Goal: Task Accomplishment & Management: Complete application form

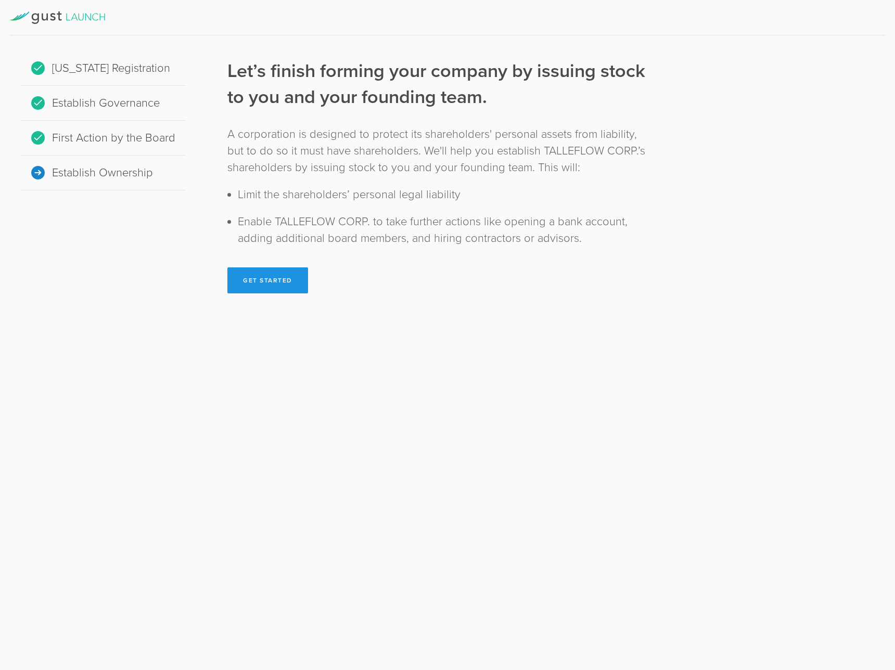
click at [304, 277] on button "Get Started" at bounding box center [267, 281] width 81 height 26
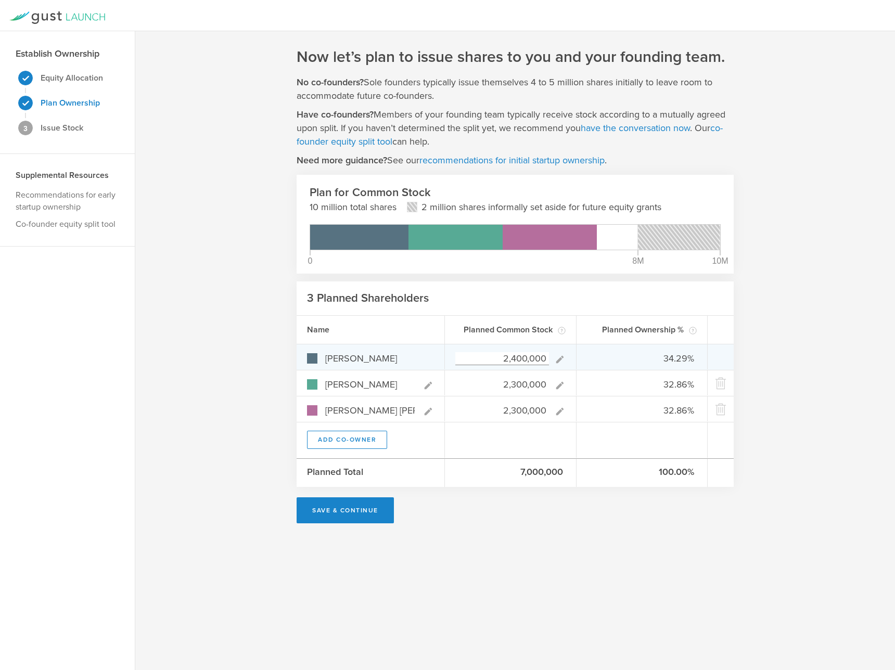
click at [523, 362] on input "2,400,000" at bounding box center [502, 358] width 94 height 13
type input "2,742,857"
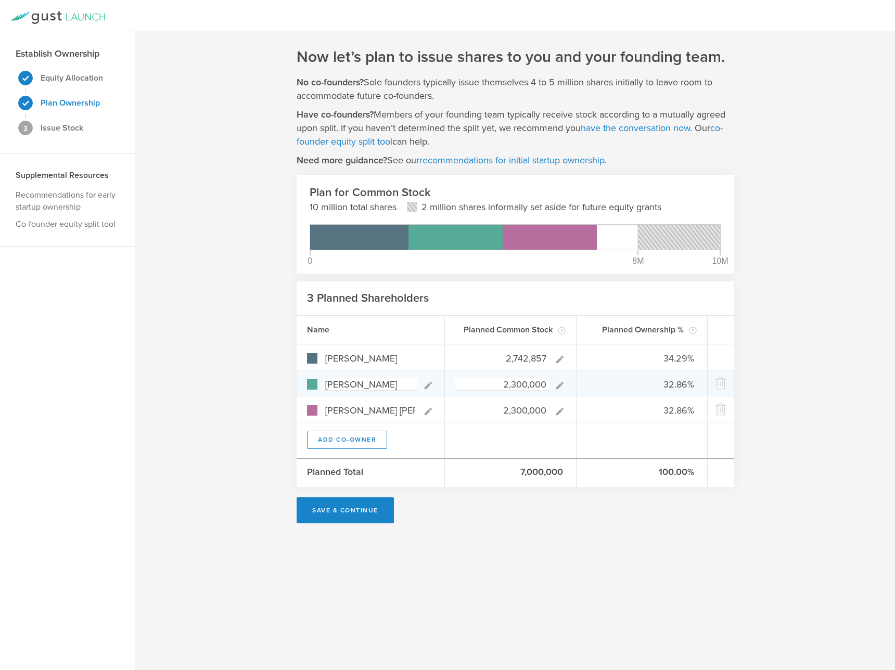
type input "37.35%"
type input "31.32%"
type input "2,742,857"
type gust-number-field "2742857"
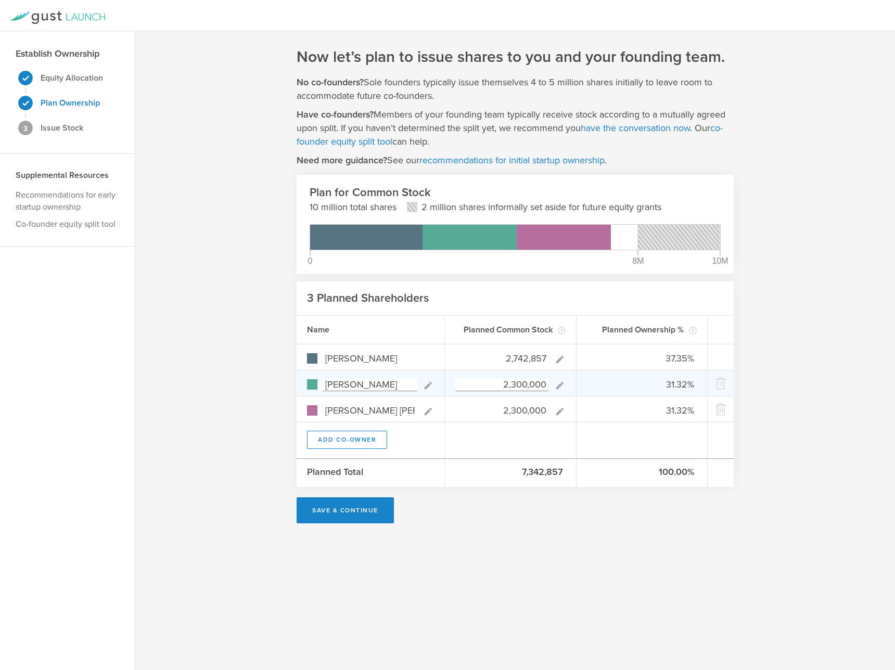
click at [512, 387] on input "2,300,000" at bounding box center [502, 384] width 94 height 13
type input "2,628,571"
type input "35.75%"
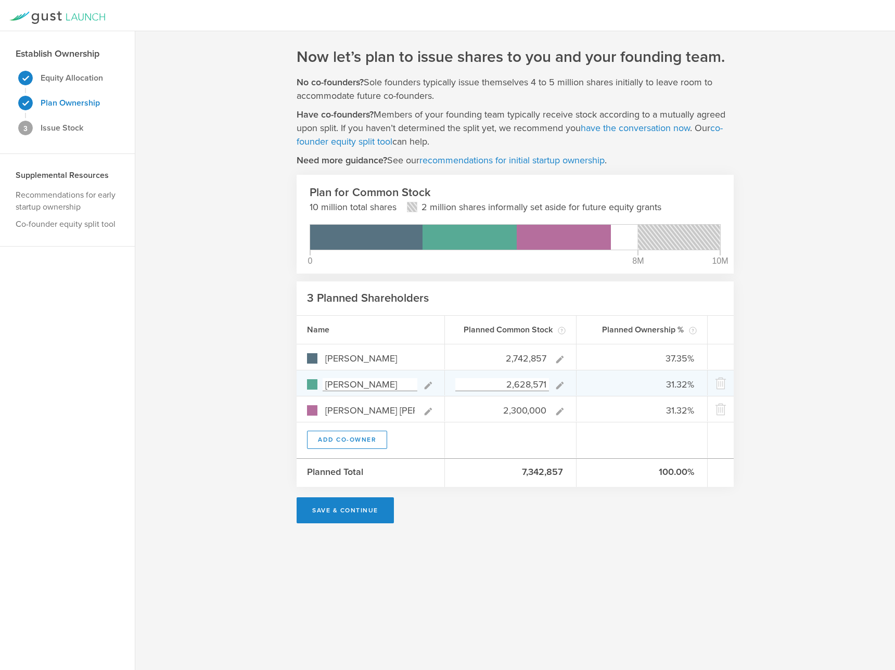
type input "34.26%"
type input "29.98%"
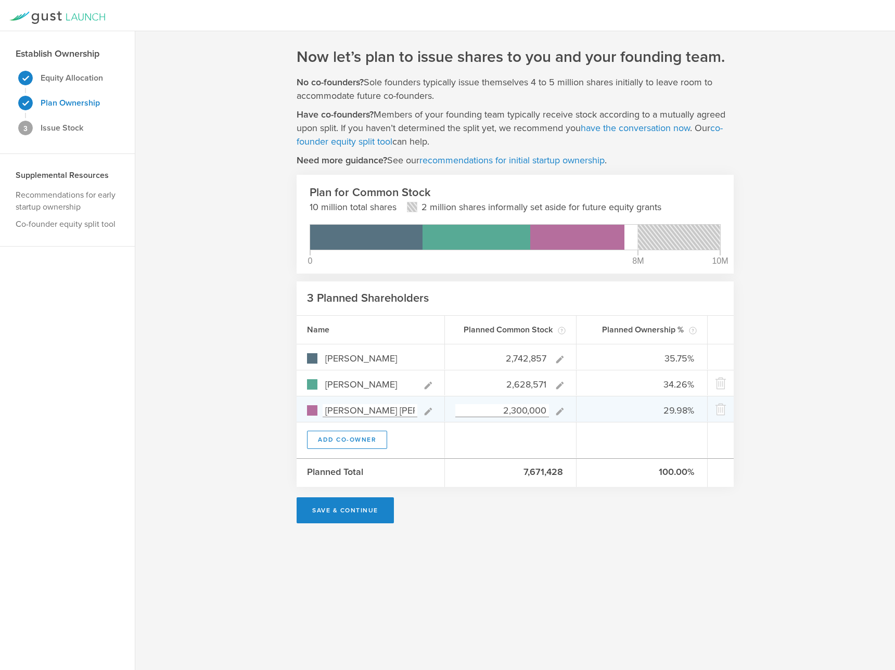
type input "2,628,571"
type gust-number-field "2628571"
click at [526, 415] on input "2,300,000" at bounding box center [502, 410] width 94 height 13
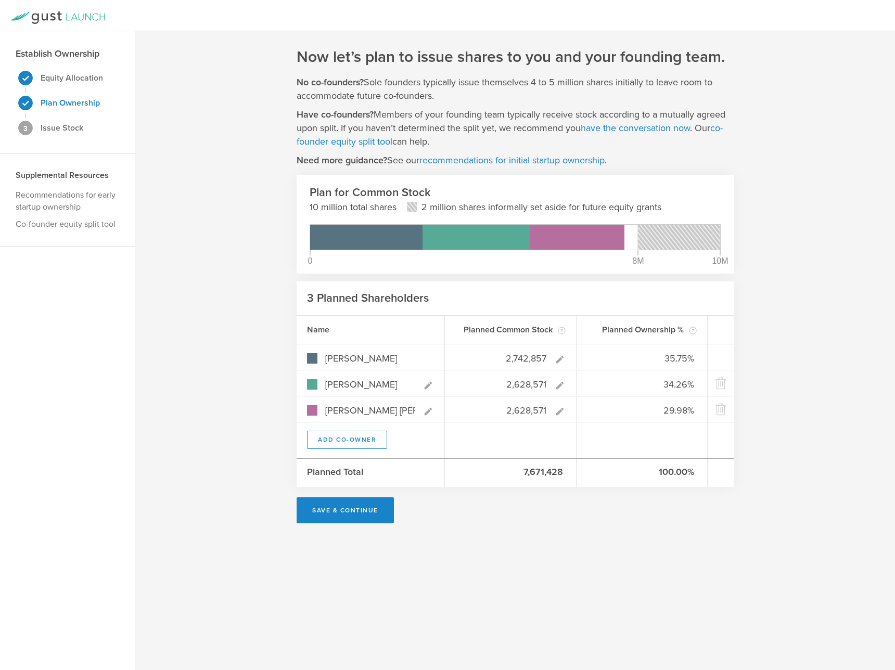
type input "2,628,571"
type gust-number-field "2628571"
type input "34.29%"
type input "32.86%"
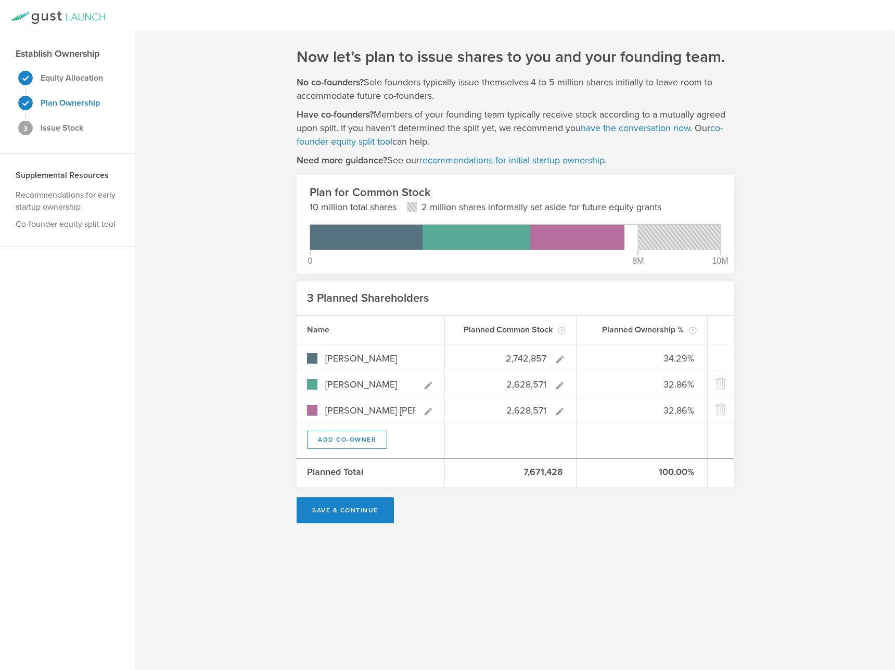
click at [667, 582] on div "Now let’s plan to issue shares to you and your founding team. No co-founders? S…" at bounding box center [515, 350] width 760 height 639
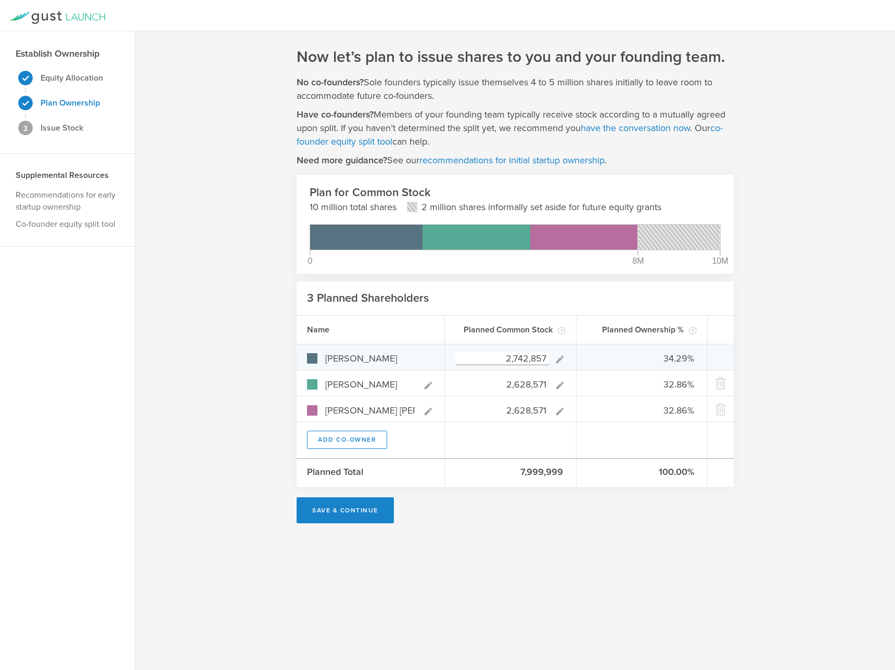
click at [545, 361] on input "2,742,857" at bounding box center [502, 358] width 94 height 13
type input "274,285"
type input "4.96%"
type input "47.52%"
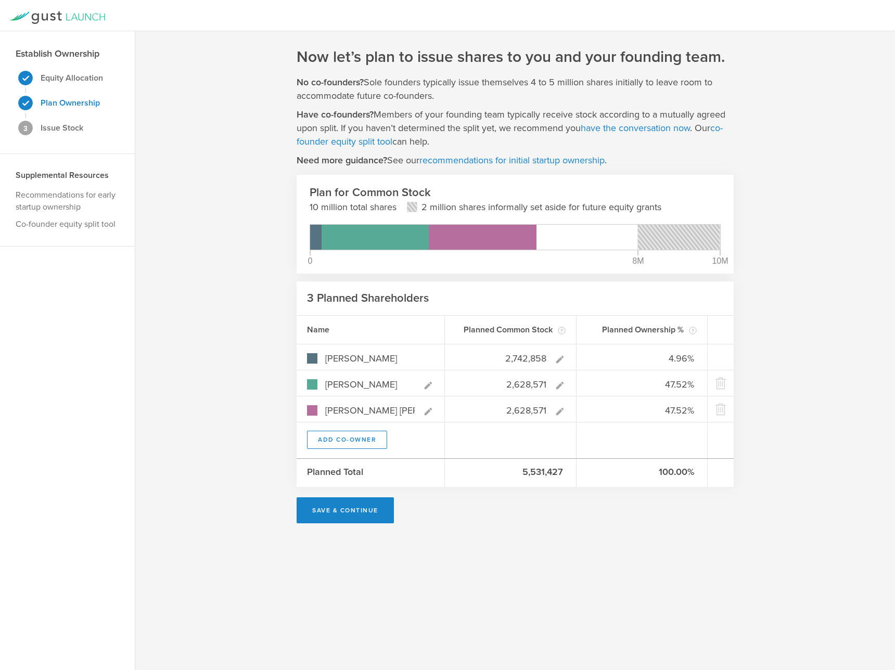
type input "2,742,858"
type gust-number-field "2742858"
type input "34.29%"
type input "32.86%"
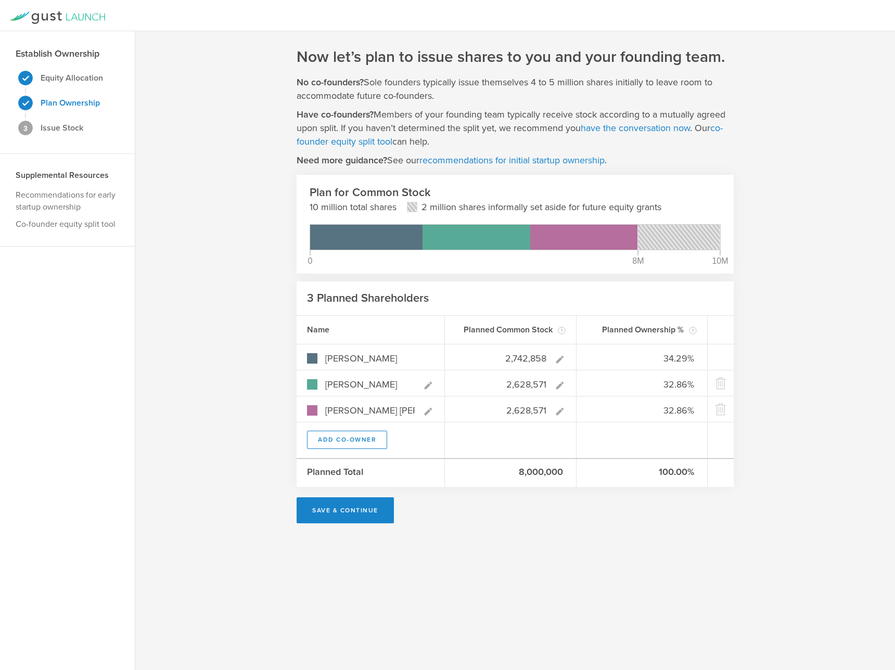
click at [600, 532] on div "Now let’s plan to issue shares to you and your founding team. No co-founders? S…" at bounding box center [515, 350] width 760 height 639
